Goal: Task Accomplishment & Management: Manage account settings

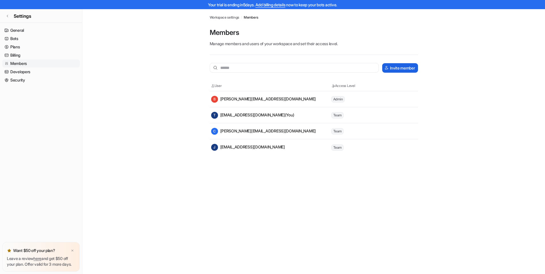
click at [408, 67] on button "Invite member" at bounding box center [399, 67] width 35 height 9
click at [392, 69] on button "Invite member" at bounding box center [399, 67] width 35 height 9
click at [398, 65] on button "Invite member" at bounding box center [399, 67] width 35 height 9
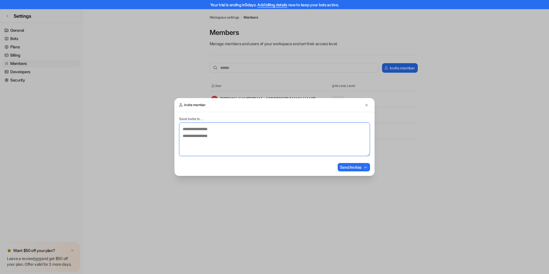
click at [212, 129] on textarea at bounding box center [274, 139] width 191 height 34
type textarea "**********"
click at [354, 165] on button "Send Invites" at bounding box center [354, 167] width 32 height 8
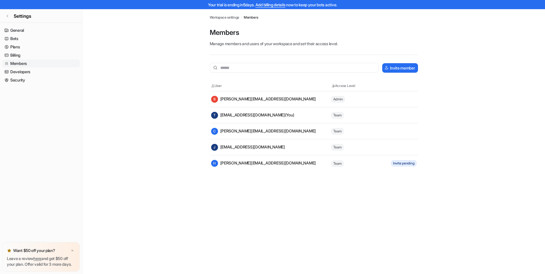
click at [488, 92] on main "Workspace settings / Members Members Manage members and users of your workspace…" at bounding box center [313, 90] width 462 height 162
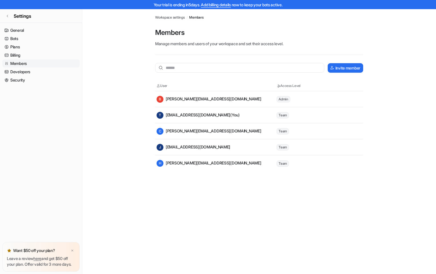
scroll to position [9, 0]
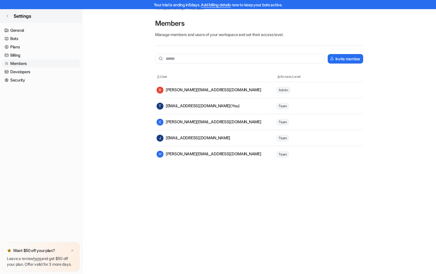
click at [9, 19] on link "Settings" at bounding box center [41, 16] width 82 height 14
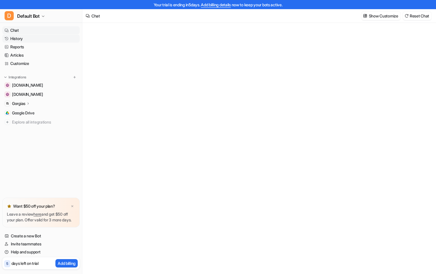
type textarea "**********"
click at [27, 39] on link "History" at bounding box center [41, 39] width 78 height 8
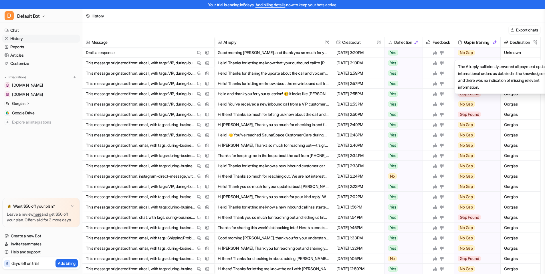
click at [472, 52] on span "No Gap" at bounding box center [466, 53] width 17 height 6
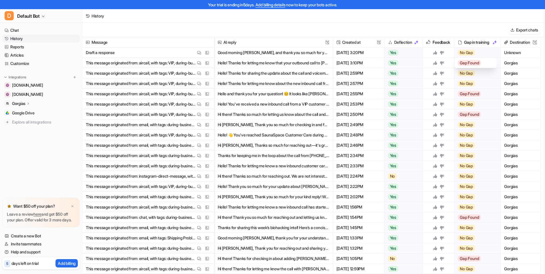
click at [480, 61] on span "Gap Found" at bounding box center [469, 63] width 23 height 6
click at [26, 56] on link "Articles" at bounding box center [41, 55] width 78 height 8
